Goal: Information Seeking & Learning: Learn about a topic

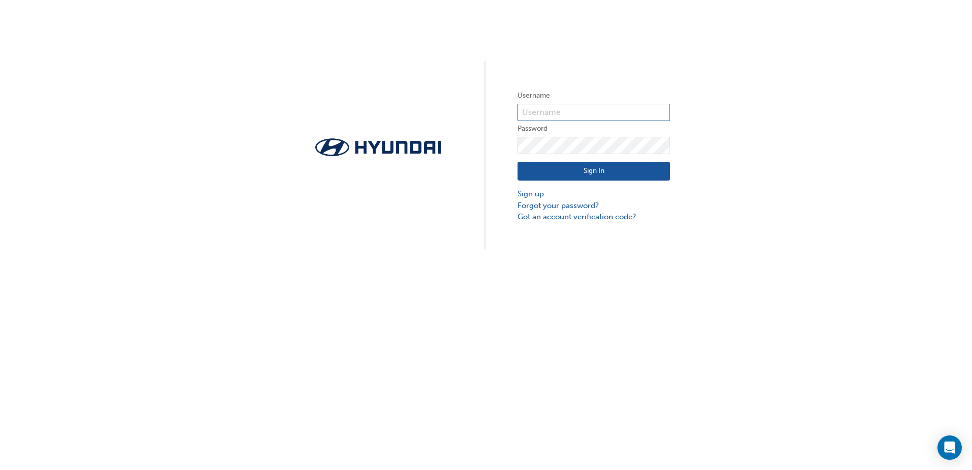
type input "25483"
click at [605, 168] on button "Sign In" at bounding box center [593, 171] width 152 height 19
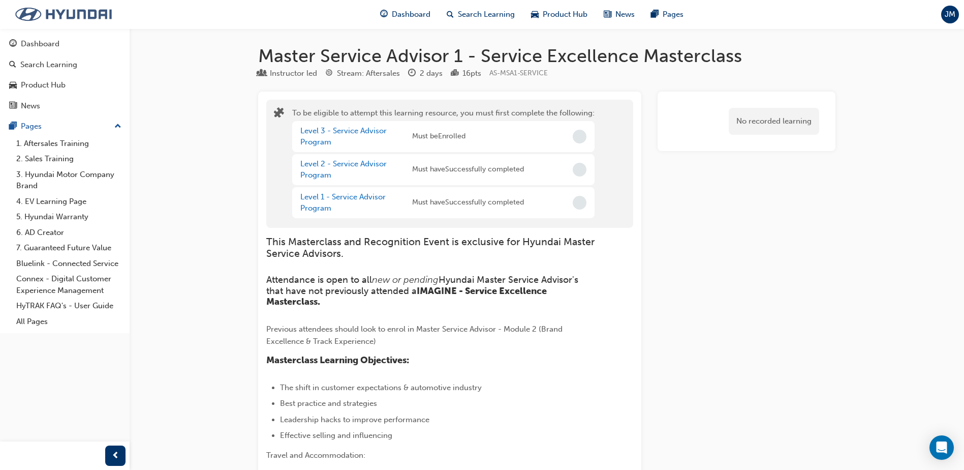
click at [71, 12] on img at bounding box center [63, 14] width 117 height 21
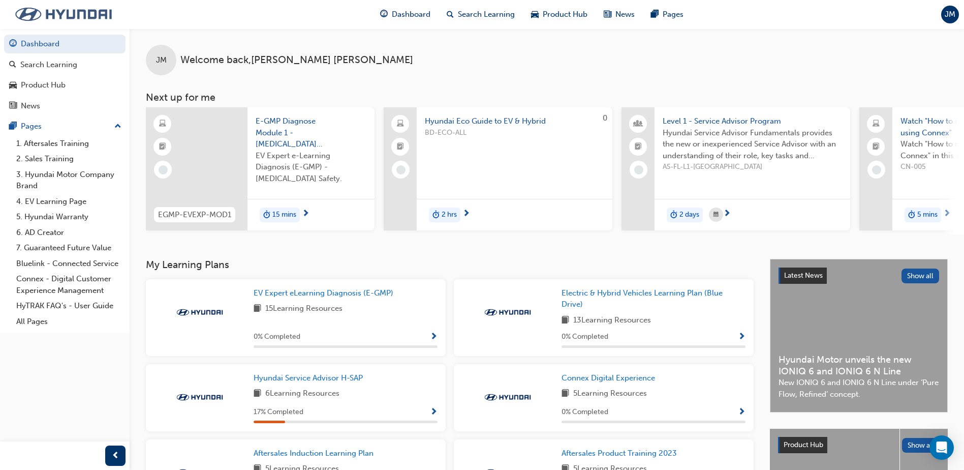
scroll to position [51, 0]
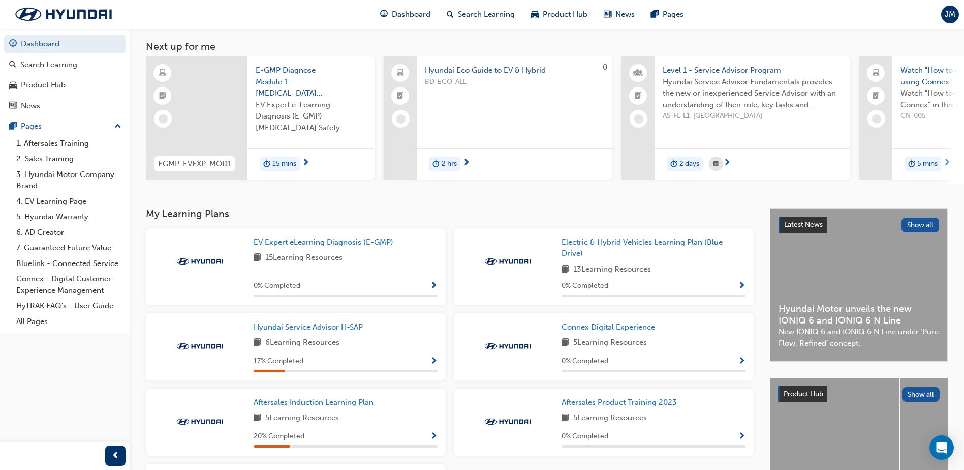
click at [436, 364] on span "Show Progress" at bounding box center [434, 361] width 8 height 9
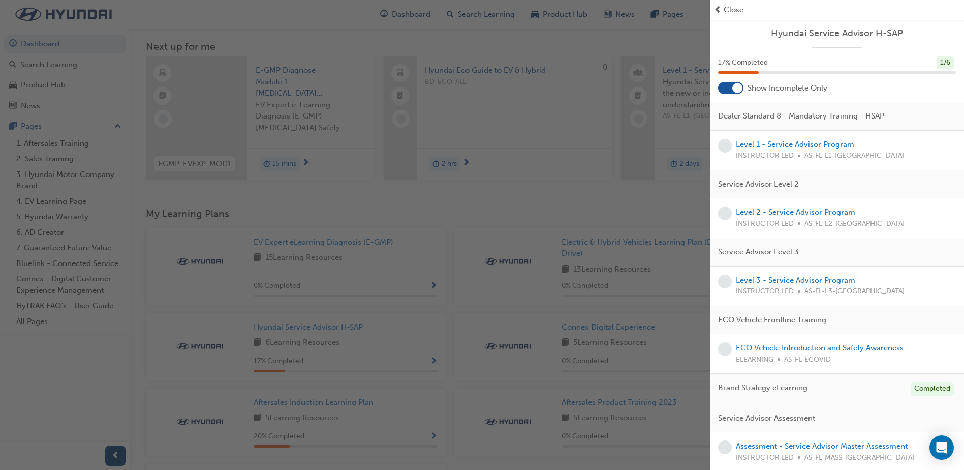
scroll to position [2, 0]
click at [768, 343] on link "ECO Vehicle Introduction and Safety Awareness" at bounding box center [820, 345] width 168 height 9
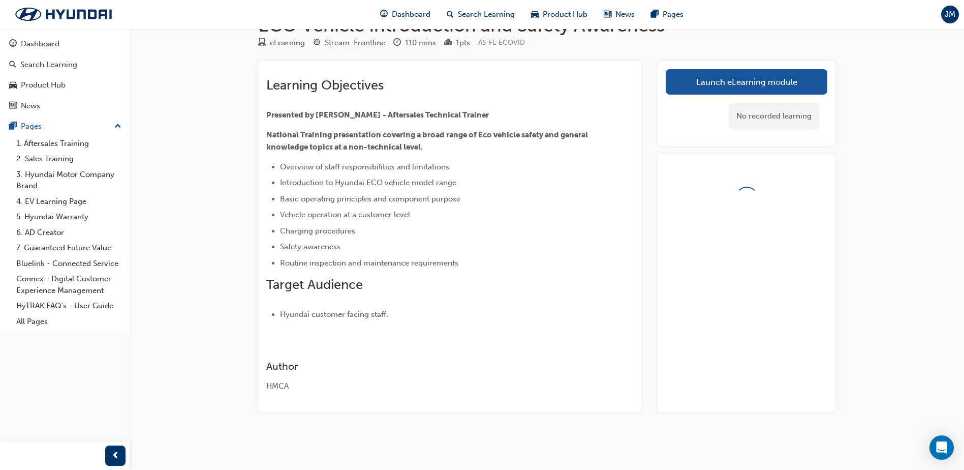
scroll to position [51, 0]
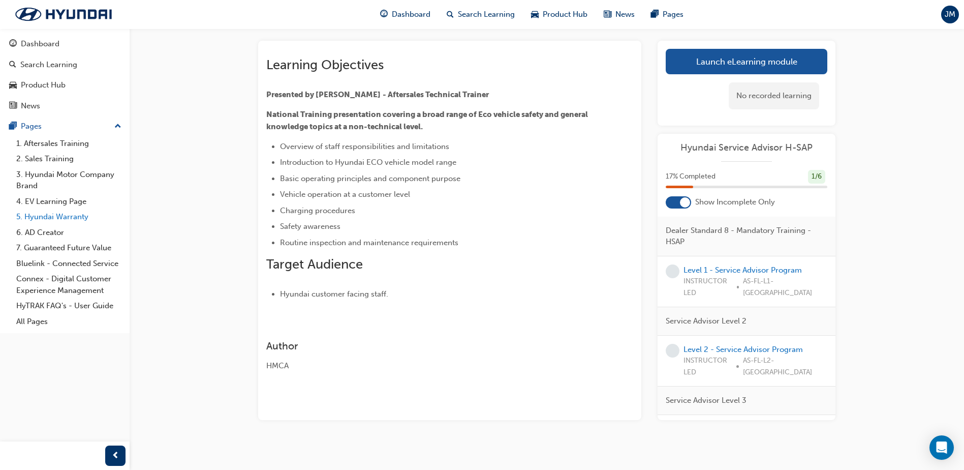
click at [74, 211] on link "5. Hyundai Warranty" at bounding box center [68, 217] width 113 height 16
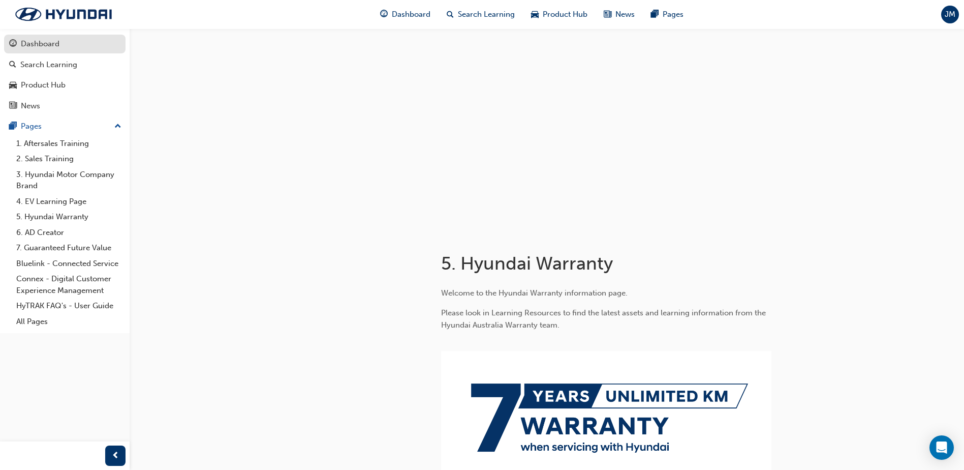
click at [31, 42] on div "Dashboard" at bounding box center [40, 44] width 39 height 12
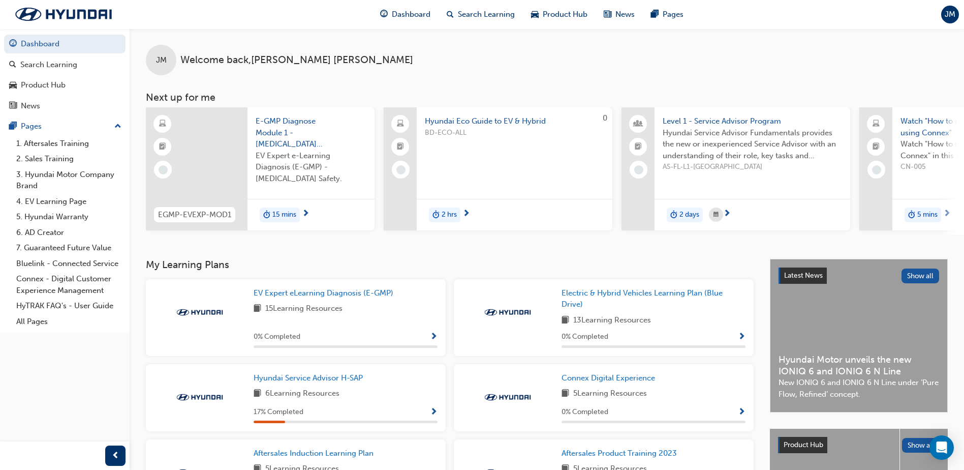
click at [948, 212] on span "next-icon" at bounding box center [947, 213] width 8 height 9
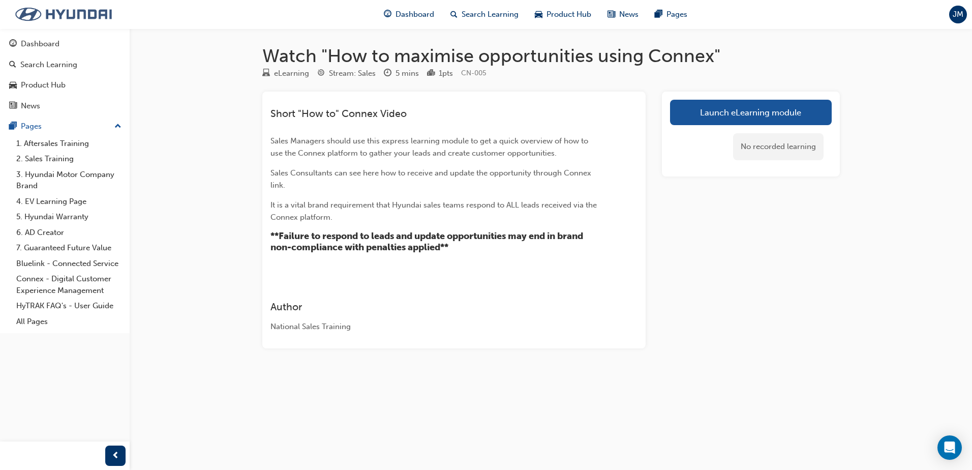
click at [44, 15] on img at bounding box center [63, 14] width 117 height 21
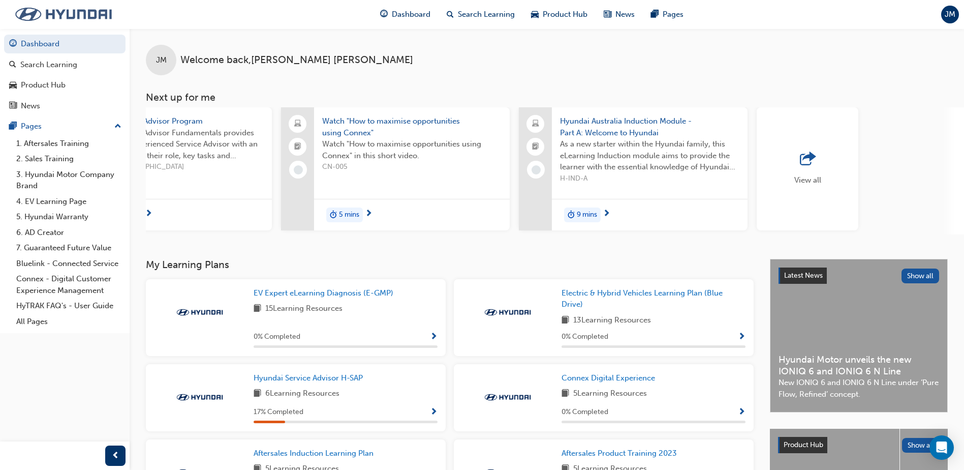
scroll to position [0, 607]
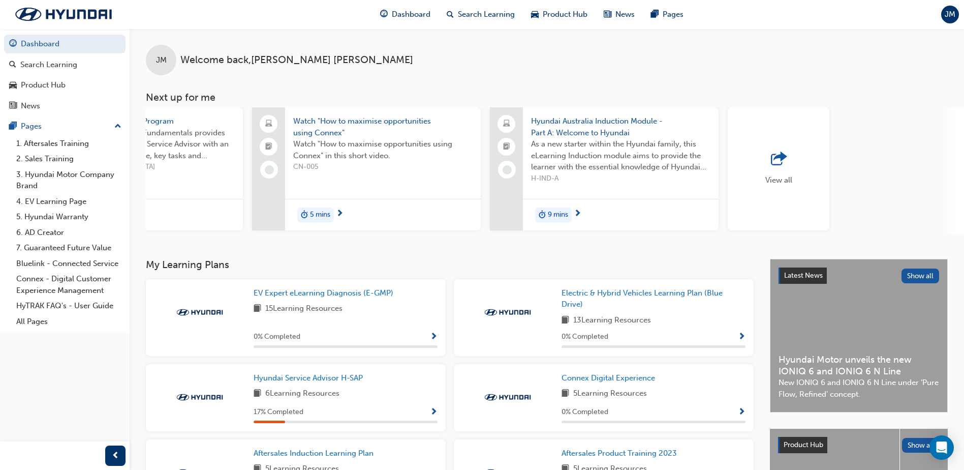
click at [770, 170] on div "View all" at bounding box center [779, 169] width 27 height 34
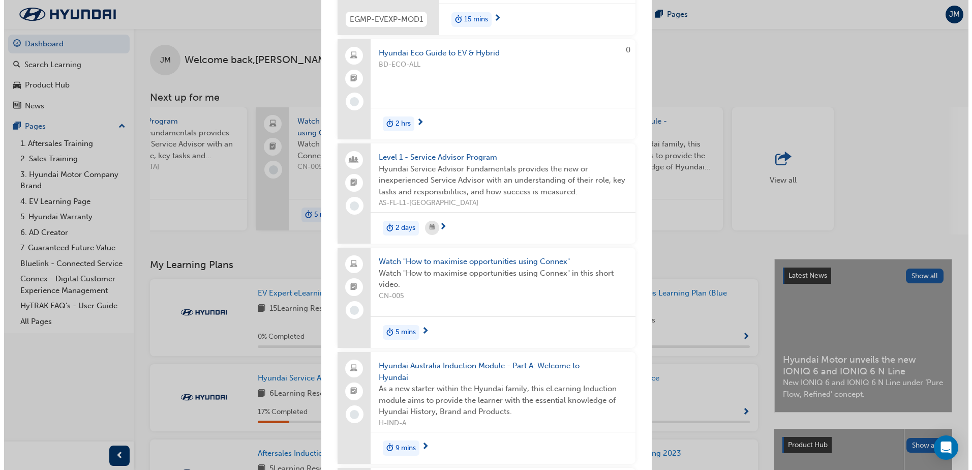
scroll to position [0, 0]
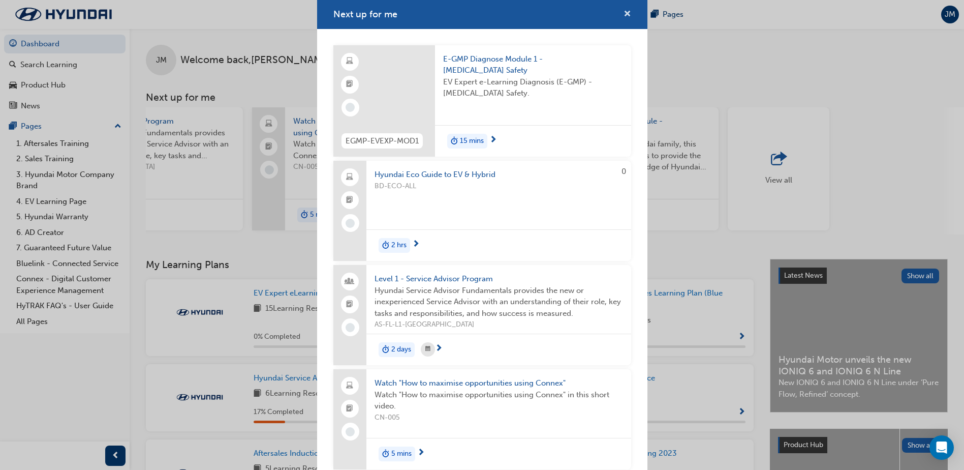
click at [624, 10] on span "cross-icon" at bounding box center [628, 14] width 8 height 9
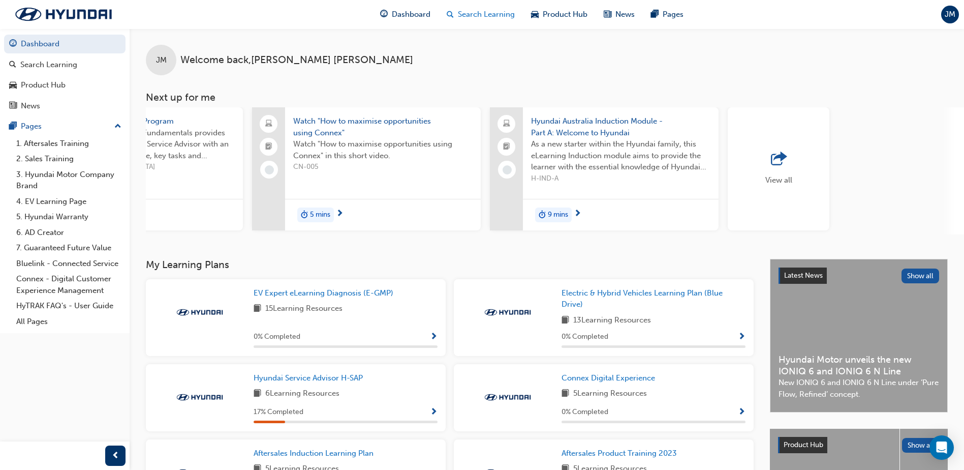
click at [481, 9] on span "Search Learning" at bounding box center [486, 15] width 57 height 12
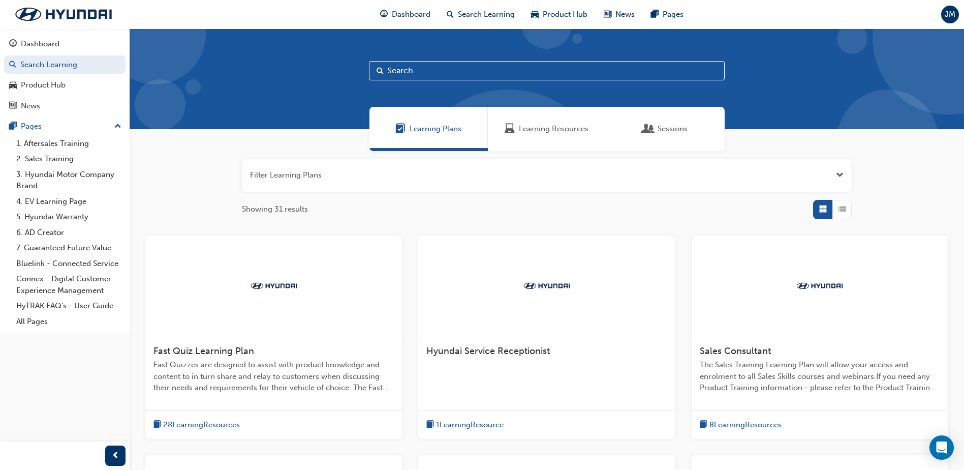
click at [442, 69] on input "text" at bounding box center [547, 70] width 356 height 19
paste input "HCD30K : JX GENESIS GV80 3.0D 30K SERVICE"
type input "HCD30K : JX GENESIS GV80 3.0D 30K SERVICE"
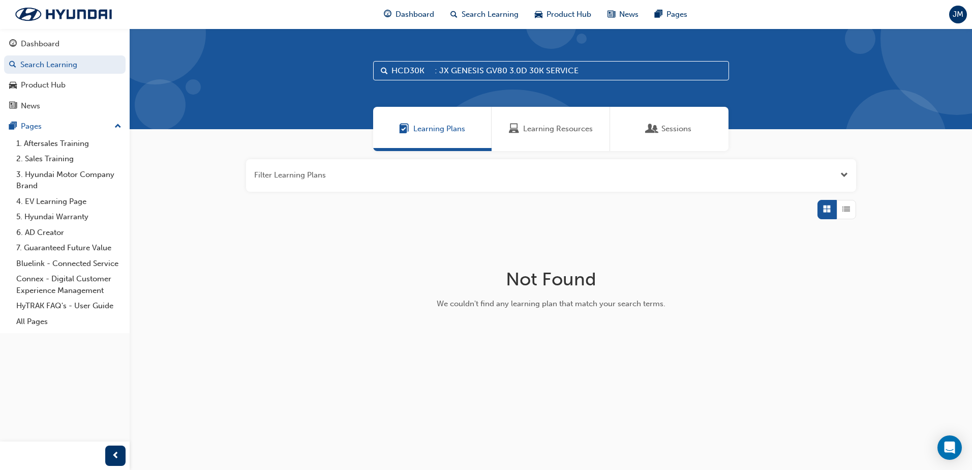
drag, startPoint x: 587, startPoint y: 72, endPoint x: 159, endPoint y: 61, distance: 428.1
click at [159, 61] on div "HCD30K : JX GENESIS GV80 3.0D 30K SERVICE" at bounding box center [551, 78] width 842 height 101
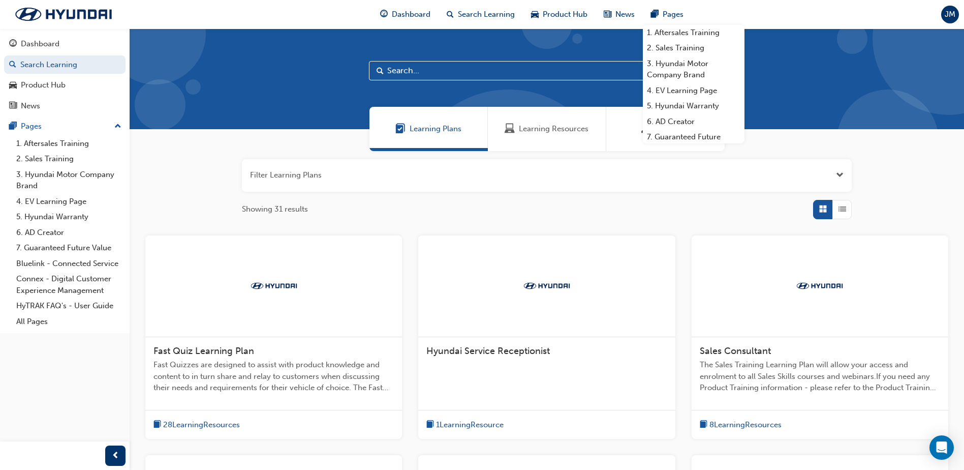
click at [419, 68] on input "text" at bounding box center [547, 70] width 356 height 19
paste input "Warranty eGuide: Introduction to Hyundai Warranty eLearning"
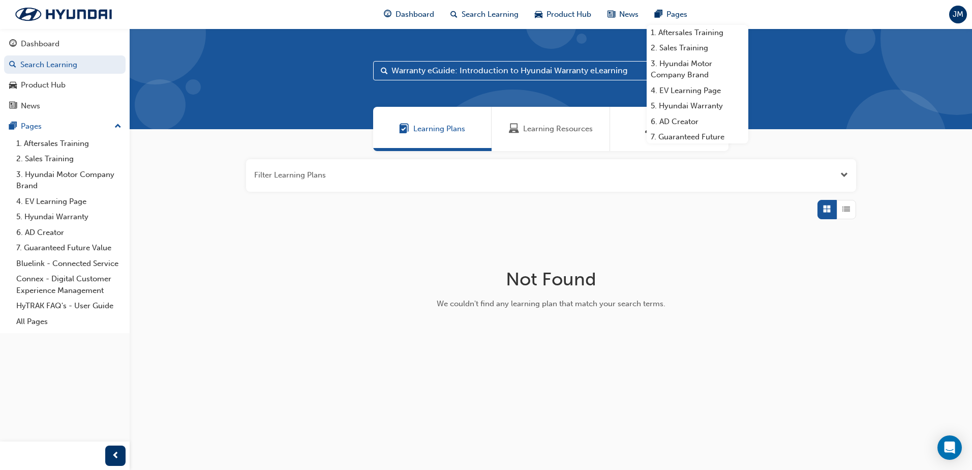
click at [211, 63] on div "Warranty eGuide: Introduction to Hyundai Warranty eLearning" at bounding box center [551, 78] width 842 height 101
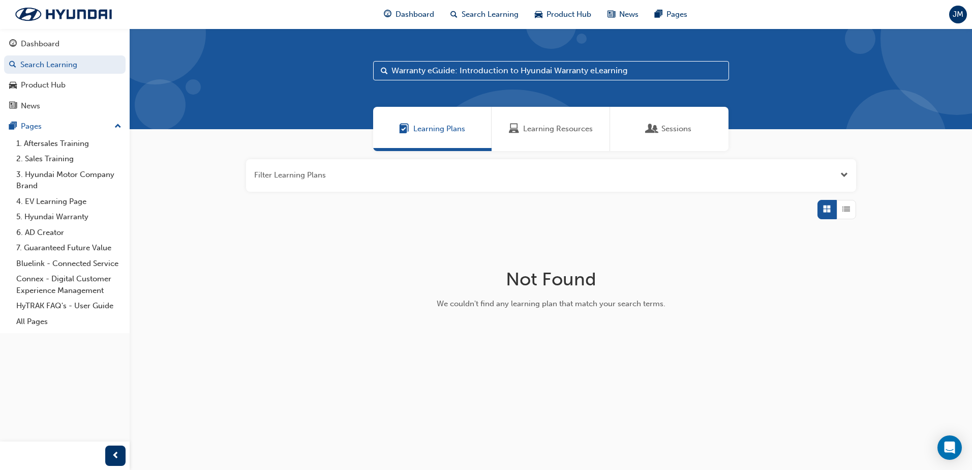
click at [383, 71] on span "Search" at bounding box center [384, 71] width 7 height 12
click at [639, 70] on input "Warranty eGuide: Introduction to Hyundai Warranty eLearning" at bounding box center [551, 70] width 356 height 19
type input "Warranty eGuide"
click at [385, 69] on span "Search" at bounding box center [384, 71] width 7 height 12
click at [572, 126] on span "Learning Resources" at bounding box center [558, 129] width 70 height 12
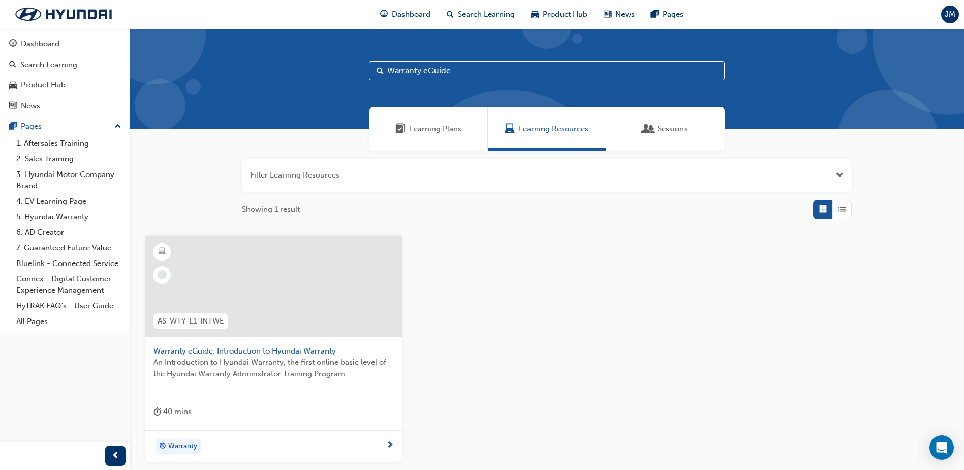
click at [250, 348] on span "Warranty eGuide: Introduction to Hyundai Warranty" at bounding box center [274, 351] width 240 height 12
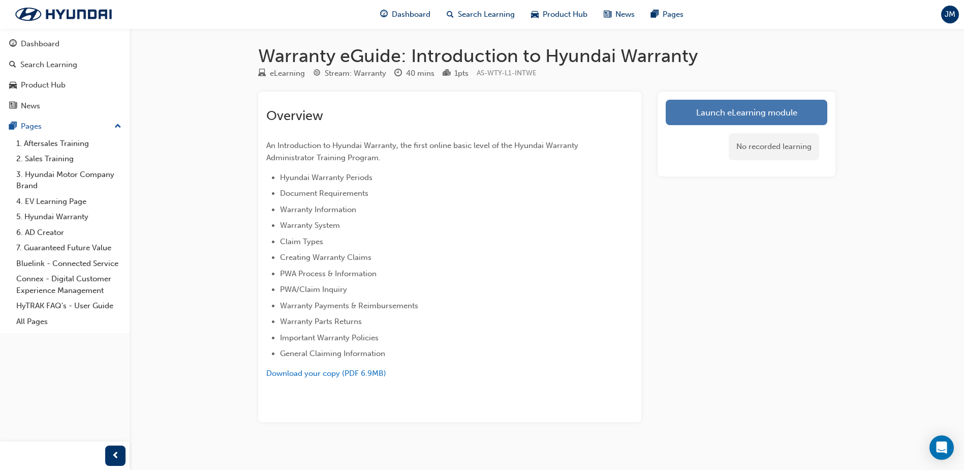
click at [696, 117] on link "Launch eLearning module" at bounding box center [747, 112] width 162 height 25
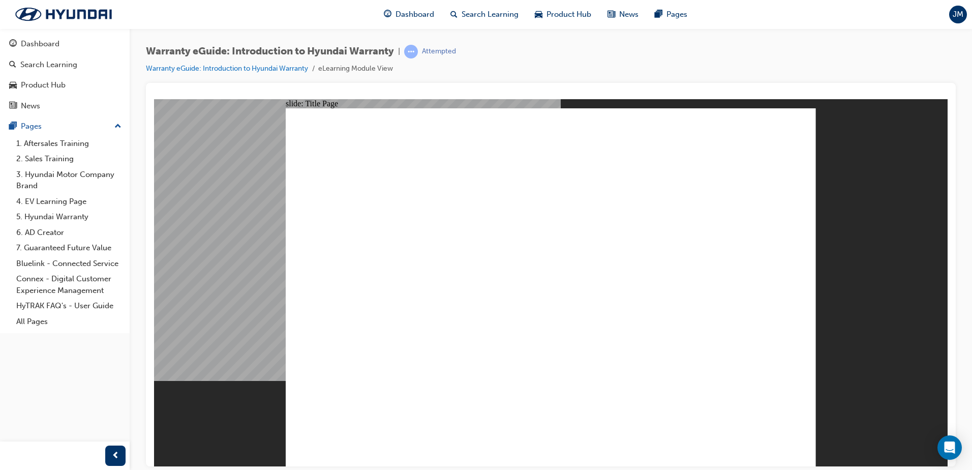
drag, startPoint x: 805, startPoint y: 114, endPoint x: 787, endPoint y: 115, distance: 17.8
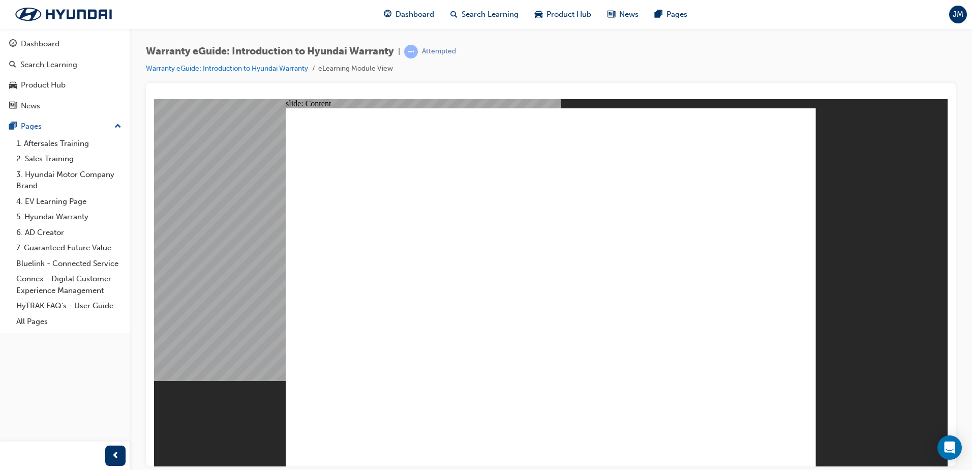
click at [52, 3] on div "Dashboard Search Learning Product Hub News Pages JM" at bounding box center [486, 14] width 972 height 29
click at [50, 10] on img at bounding box center [63, 14] width 117 height 21
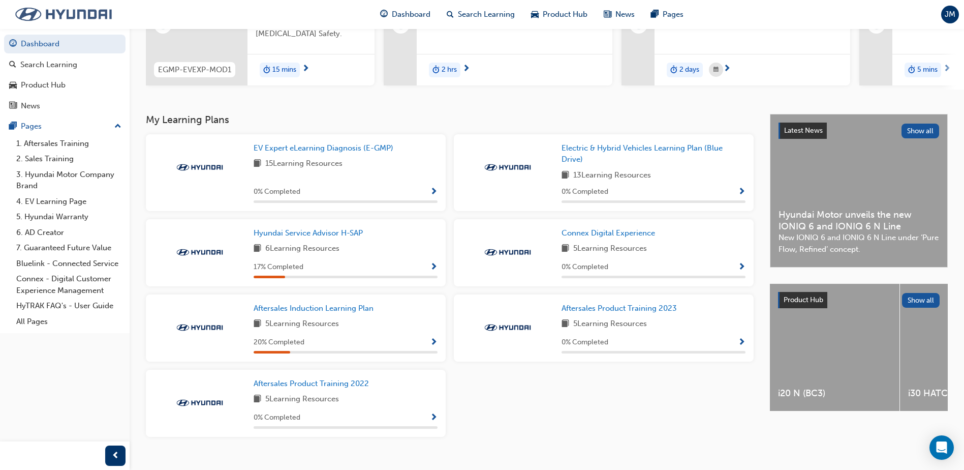
scroll to position [166, 0]
